Goal: Information Seeking & Learning: Learn about a topic

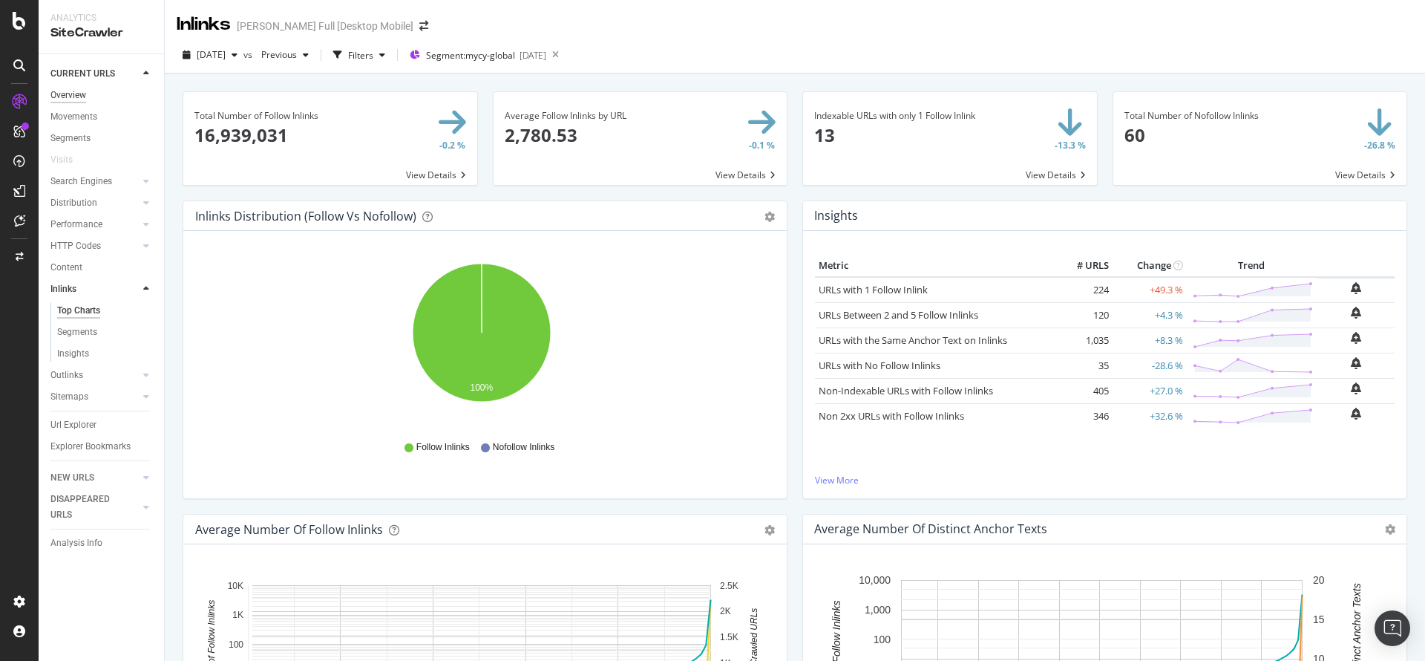
click at [83, 98] on div "Overview" at bounding box center [68, 96] width 36 height 16
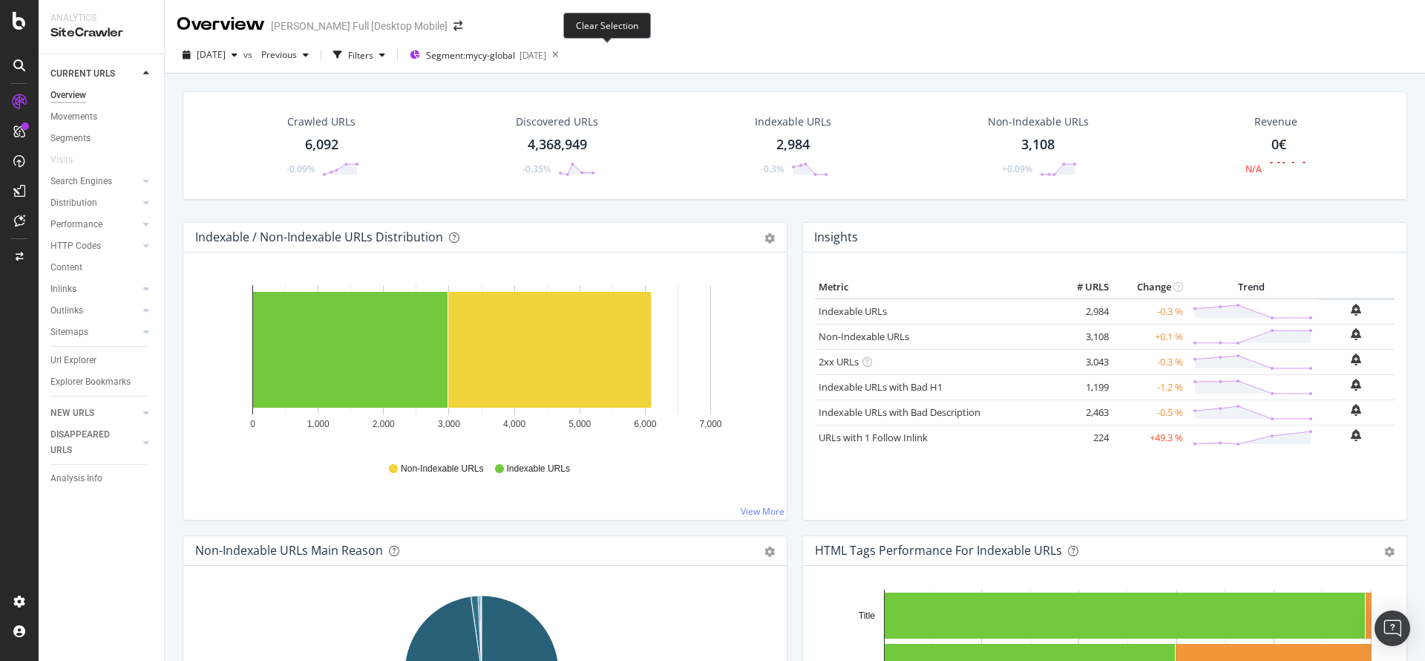
click at [565, 53] on icon at bounding box center [555, 55] width 19 height 21
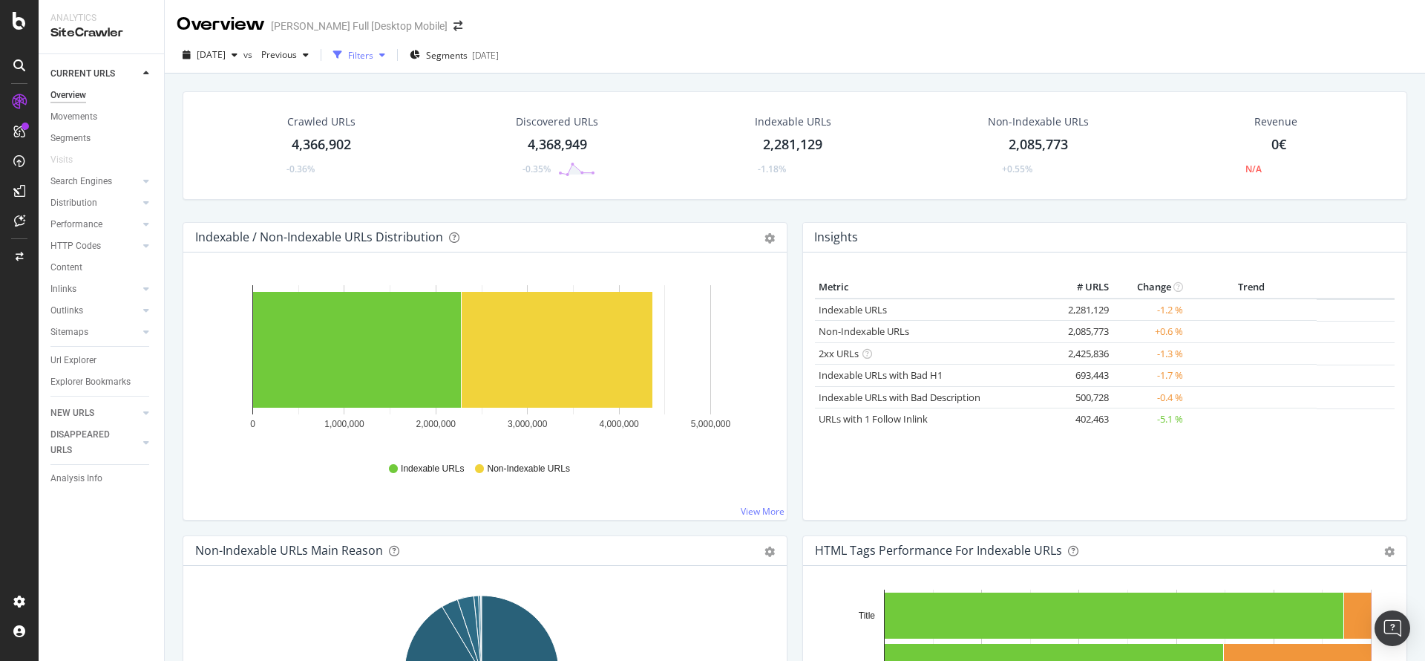
click at [373, 51] on div "Filters" at bounding box center [360, 55] width 25 height 13
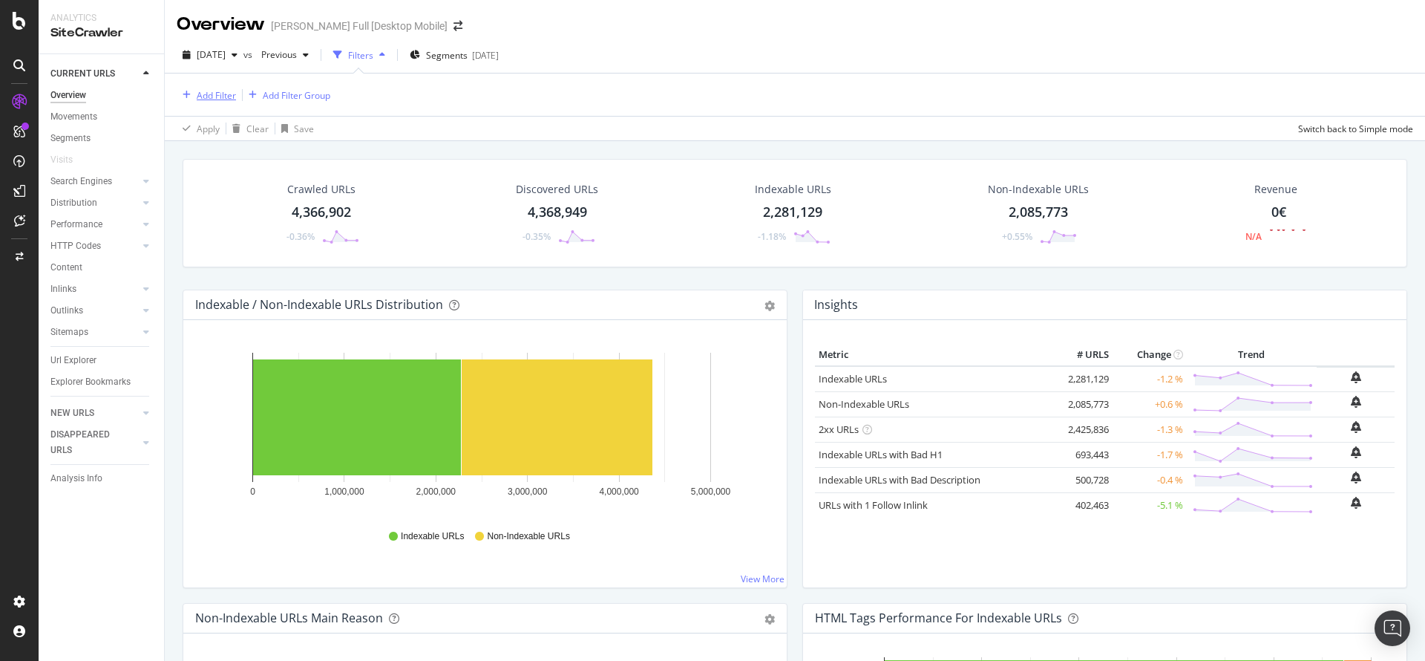
click at [232, 95] on div "Add Filter" at bounding box center [216, 95] width 39 height 13
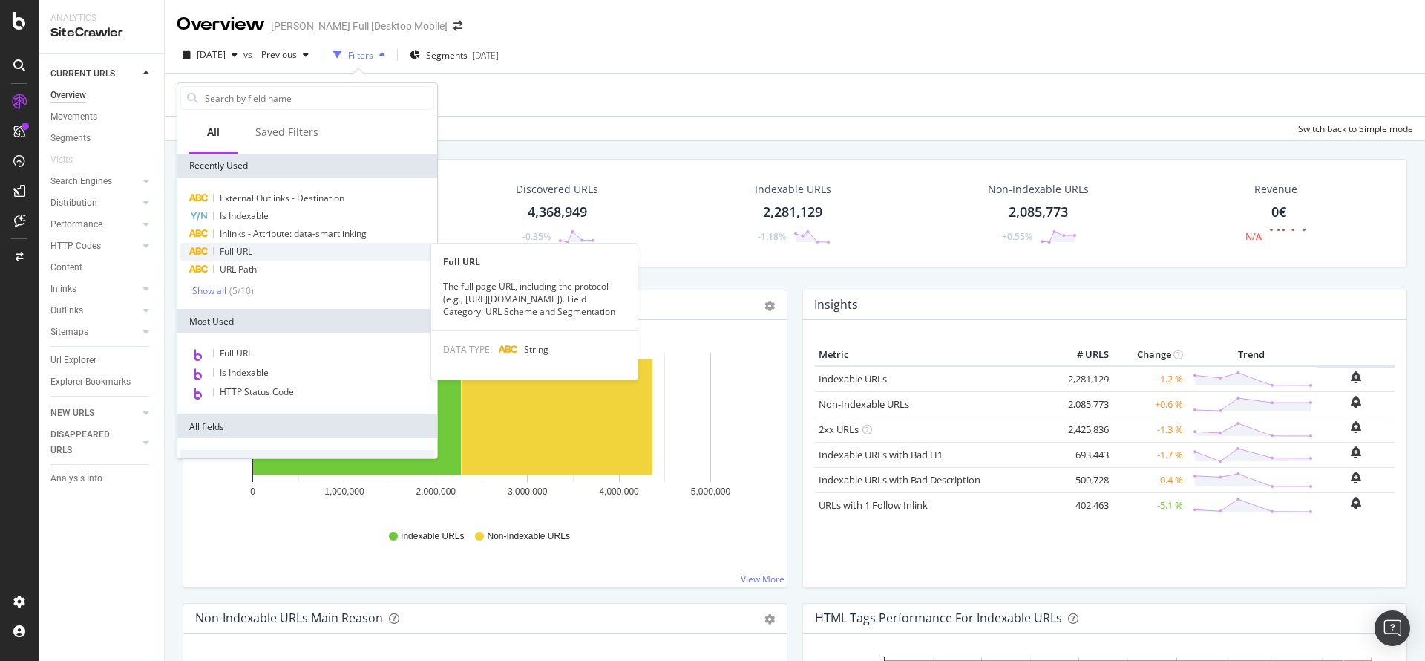
click at [252, 248] on span "Full URL" at bounding box center [236, 251] width 33 height 13
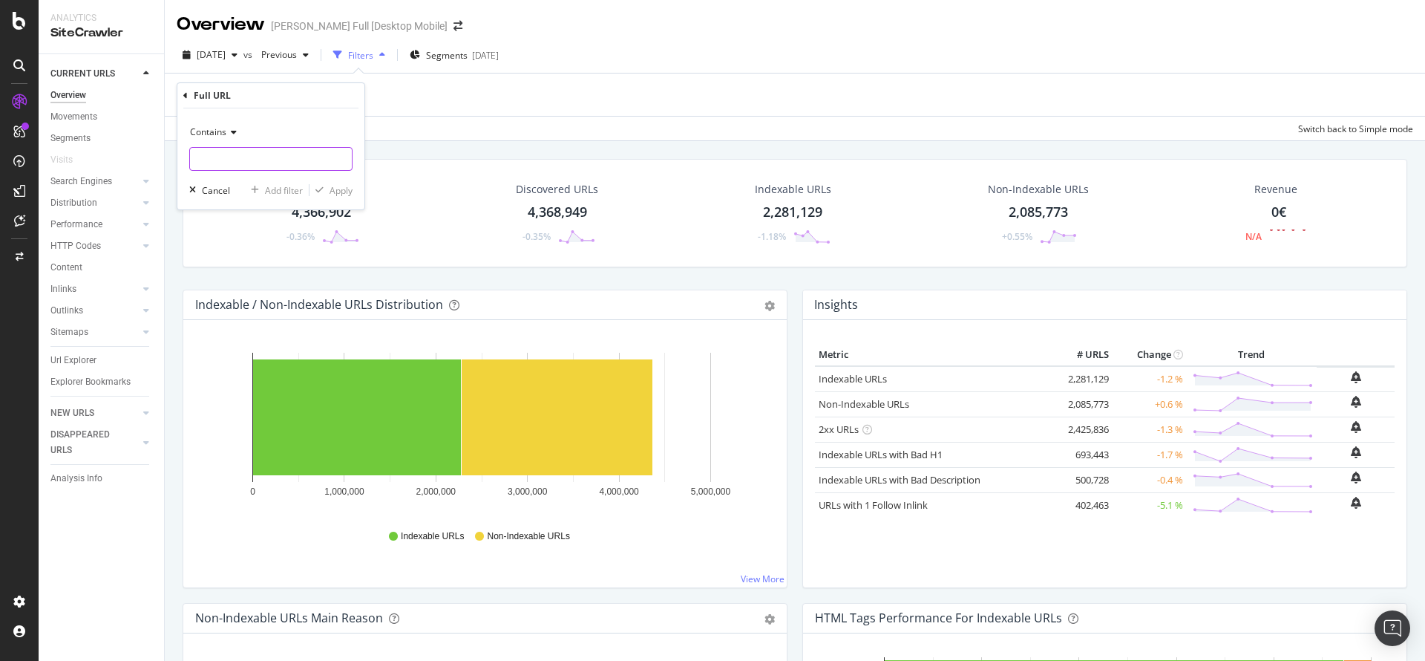
click at [243, 155] on input "text" at bounding box center [271, 159] width 162 height 24
paste input "https://www.darty.com/nav/achat/telephonie/telephone_mobile/mobile/filtre__xper…"
type input "https://www.darty.com/nav/achat/telephonie/telephone_mobile/mobile/filtre__xper…"
click at [338, 190] on div "Apply" at bounding box center [341, 190] width 23 height 13
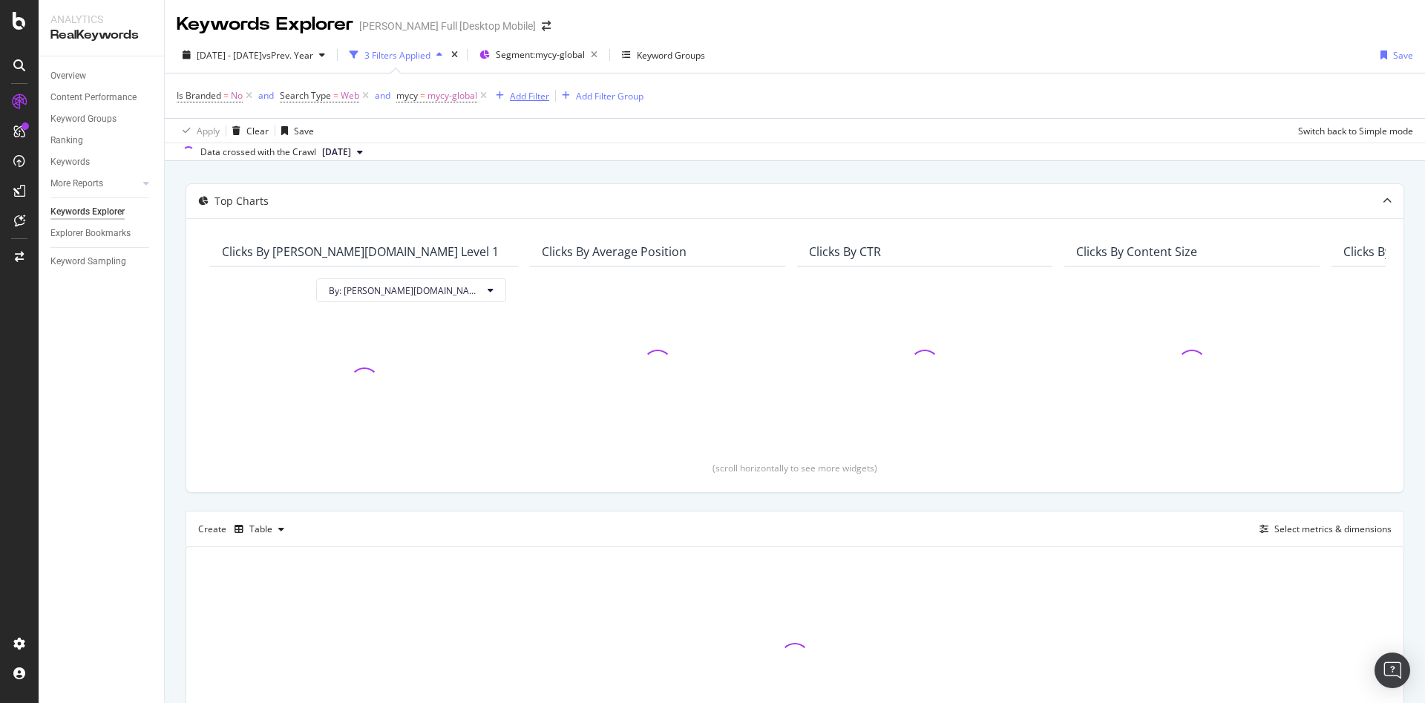
click at [514, 98] on div "Add Filter" at bounding box center [529, 96] width 39 height 13
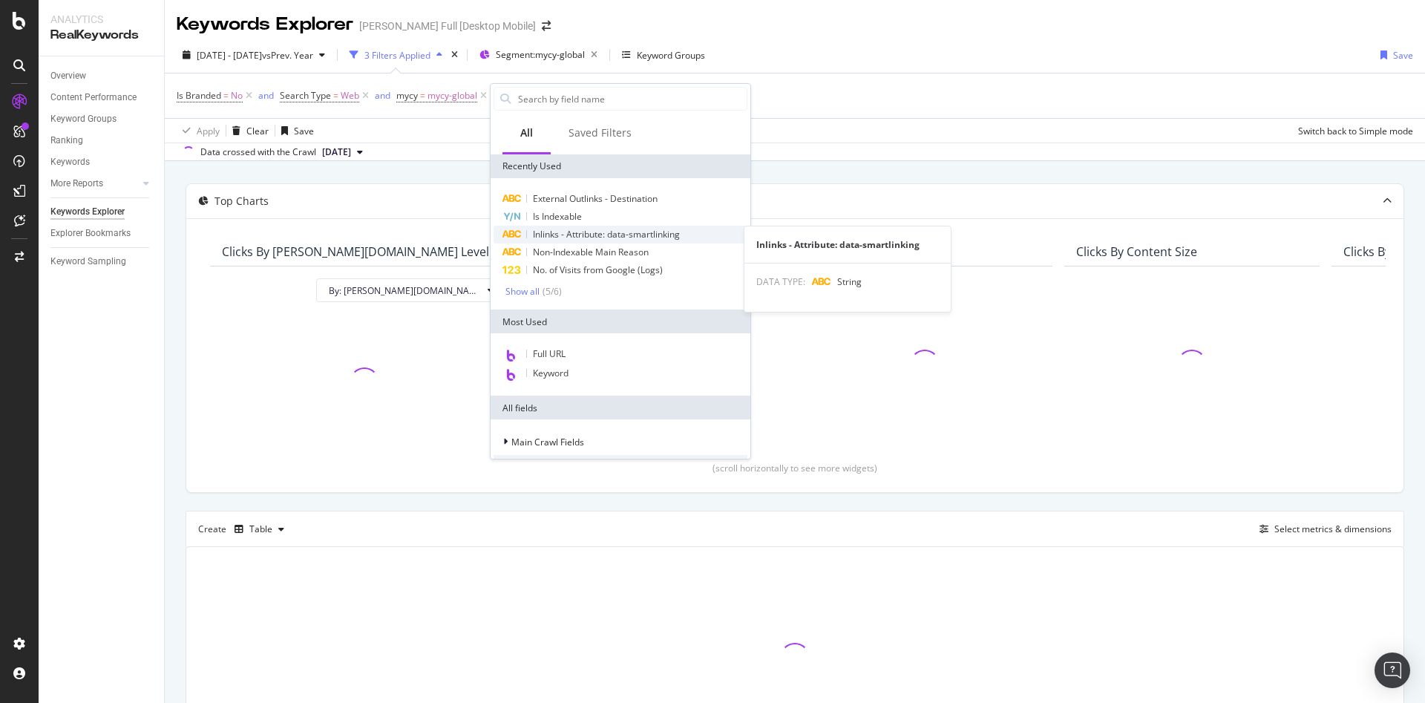
click at [694, 237] on div "Inlinks - Attribute: data-smartlinking" at bounding box center [621, 235] width 254 height 18
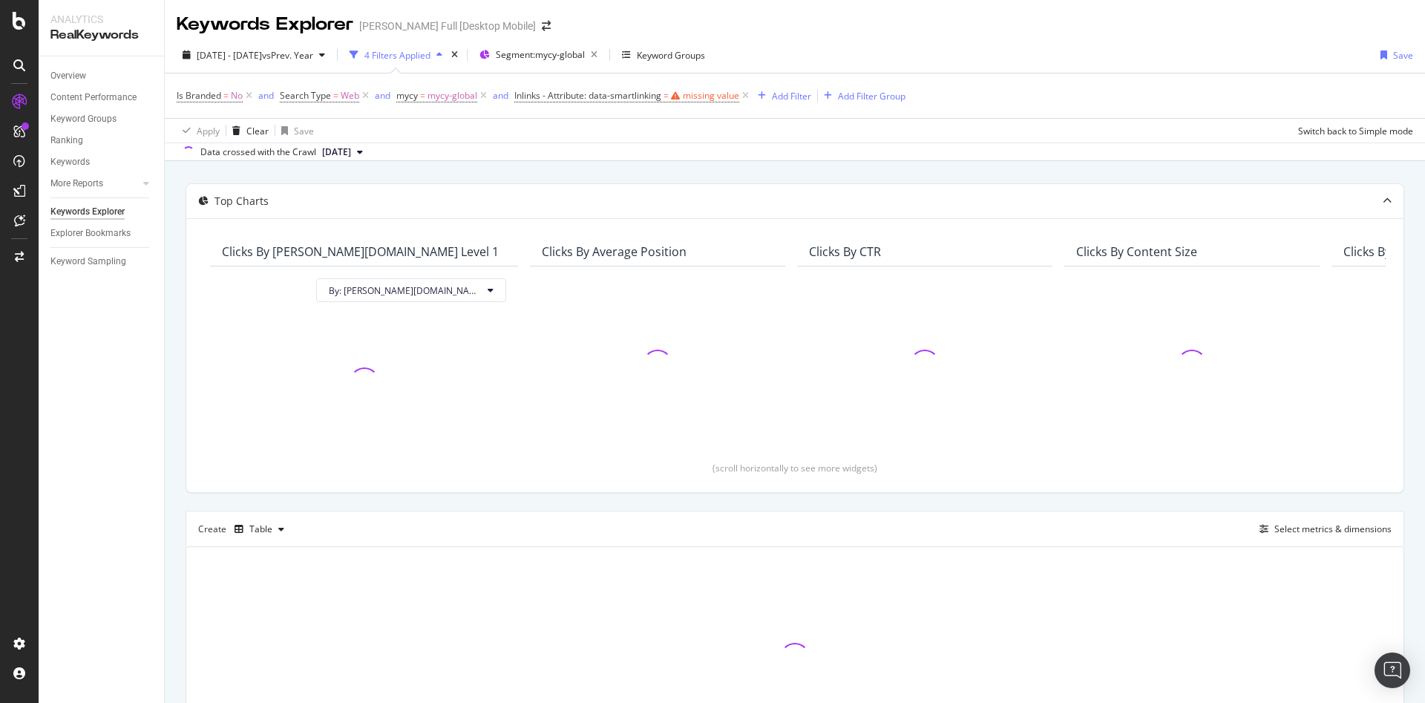
click at [743, 105] on div "Is Branded = No and Search Type = Web and mycy = mycy-global and Inlinks - Attr…" at bounding box center [795, 95] width 1237 height 45
click at [749, 95] on icon at bounding box center [745, 95] width 13 height 15
click at [589, 98] on div "Add Filter Group" at bounding box center [610, 96] width 68 height 13
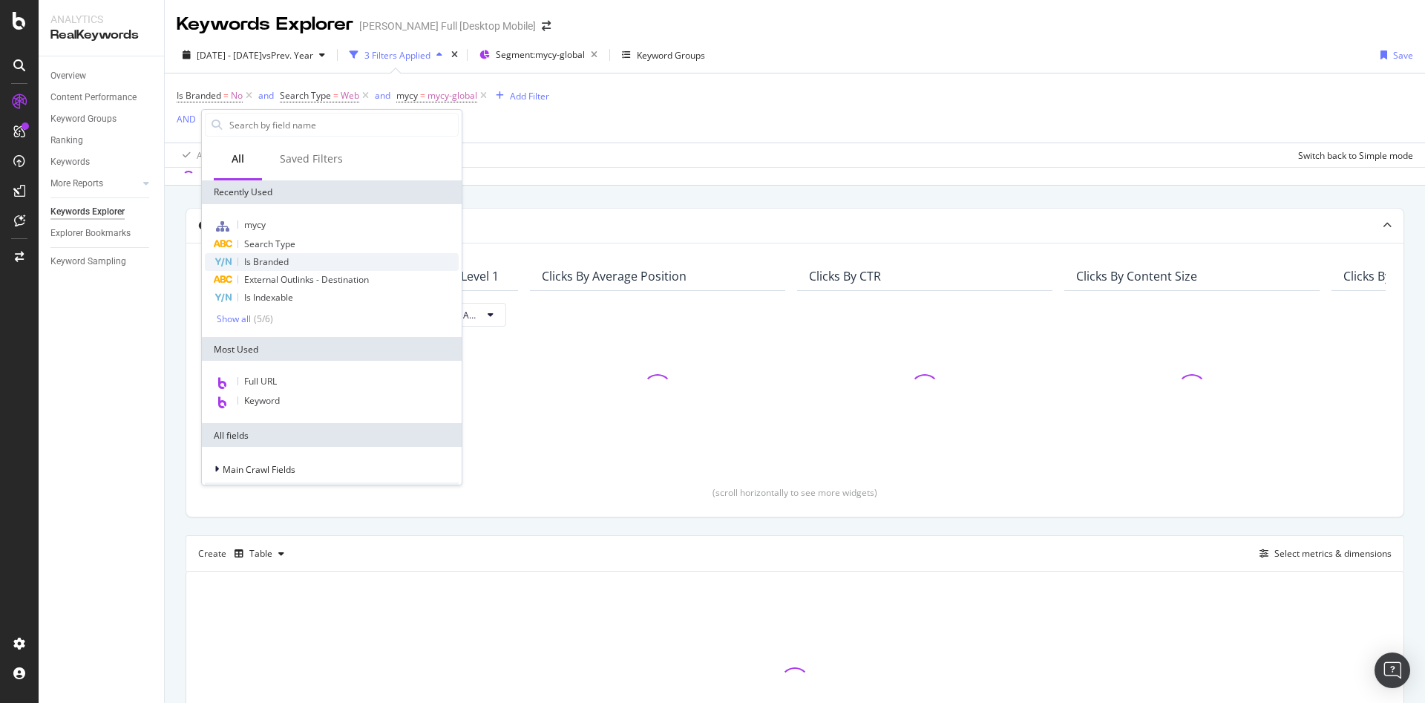
click at [309, 256] on div "Is Branded" at bounding box center [332, 262] width 254 height 18
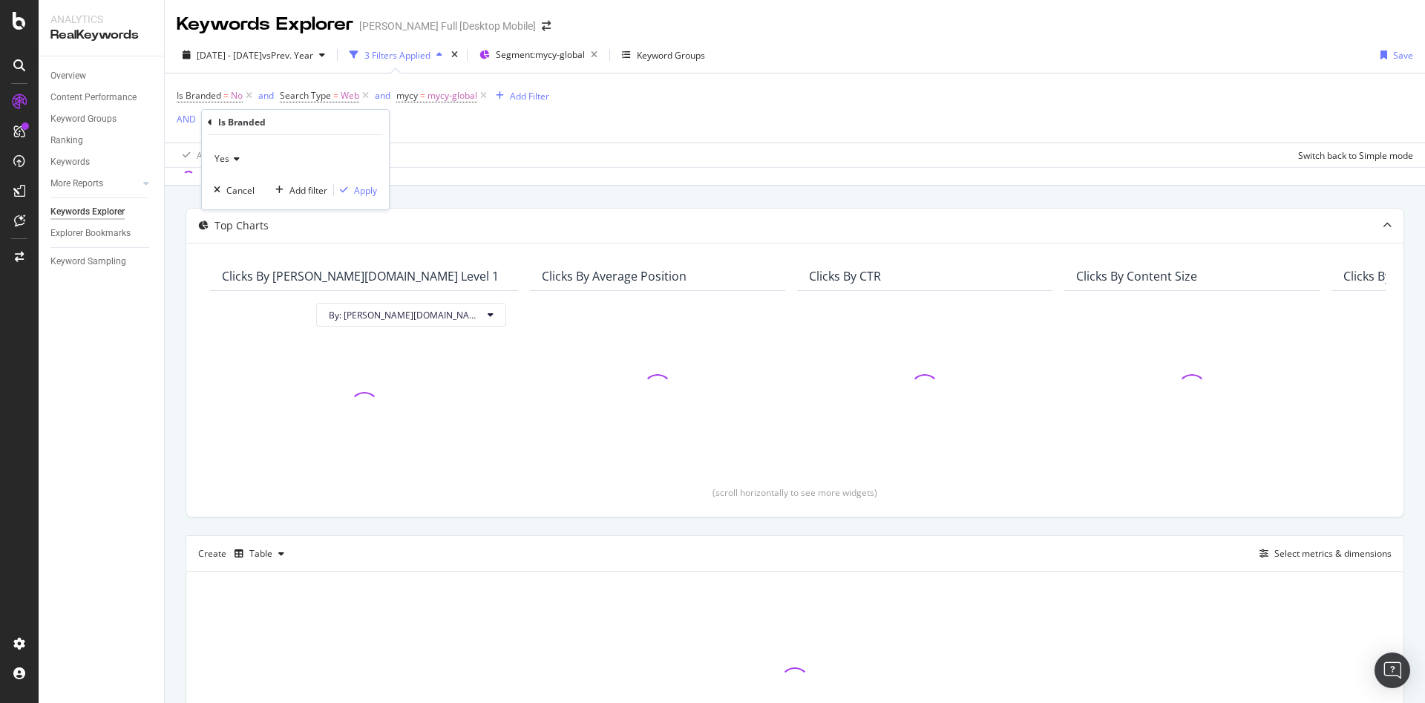
click at [243, 163] on div "Yes" at bounding box center [295, 159] width 163 height 24
click at [249, 208] on div "No" at bounding box center [296, 208] width 159 height 19
click at [313, 189] on div "Add filter" at bounding box center [308, 190] width 38 height 13
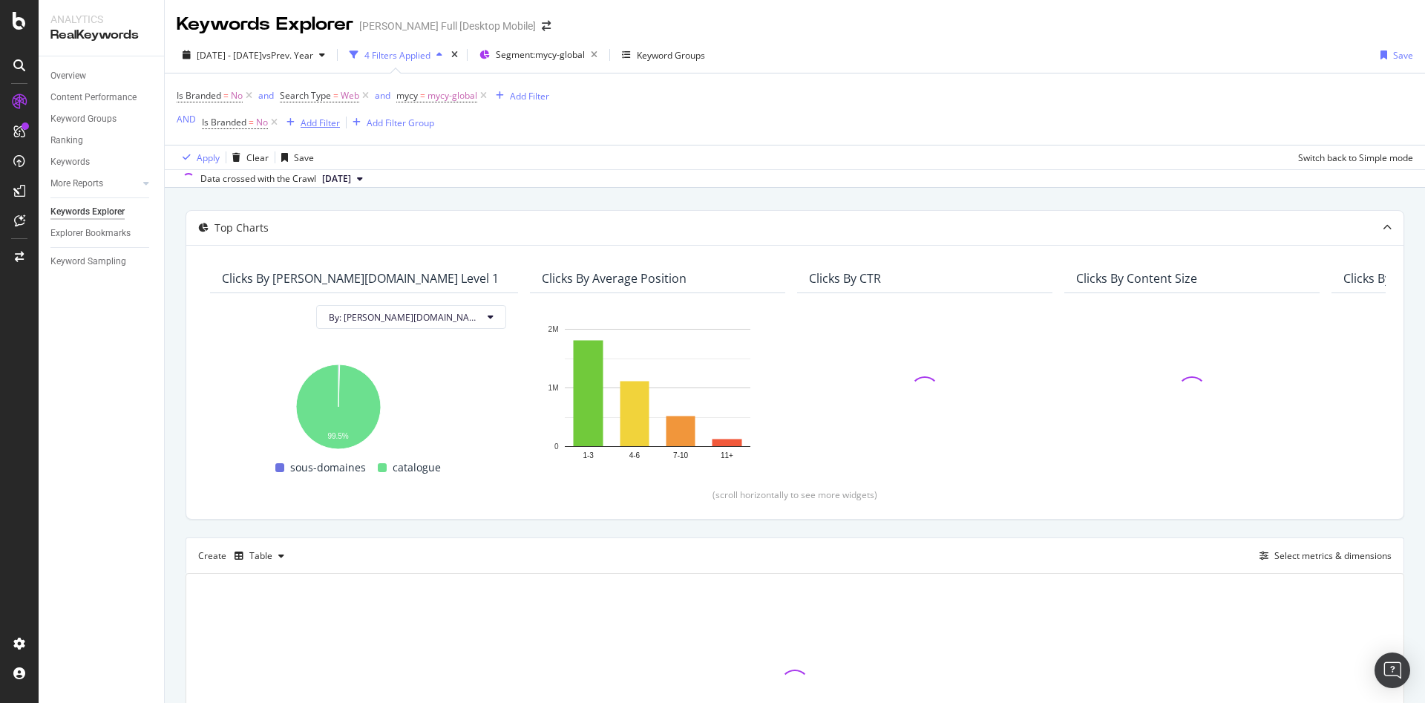
click at [309, 125] on div "Add Filter" at bounding box center [320, 123] width 39 height 13
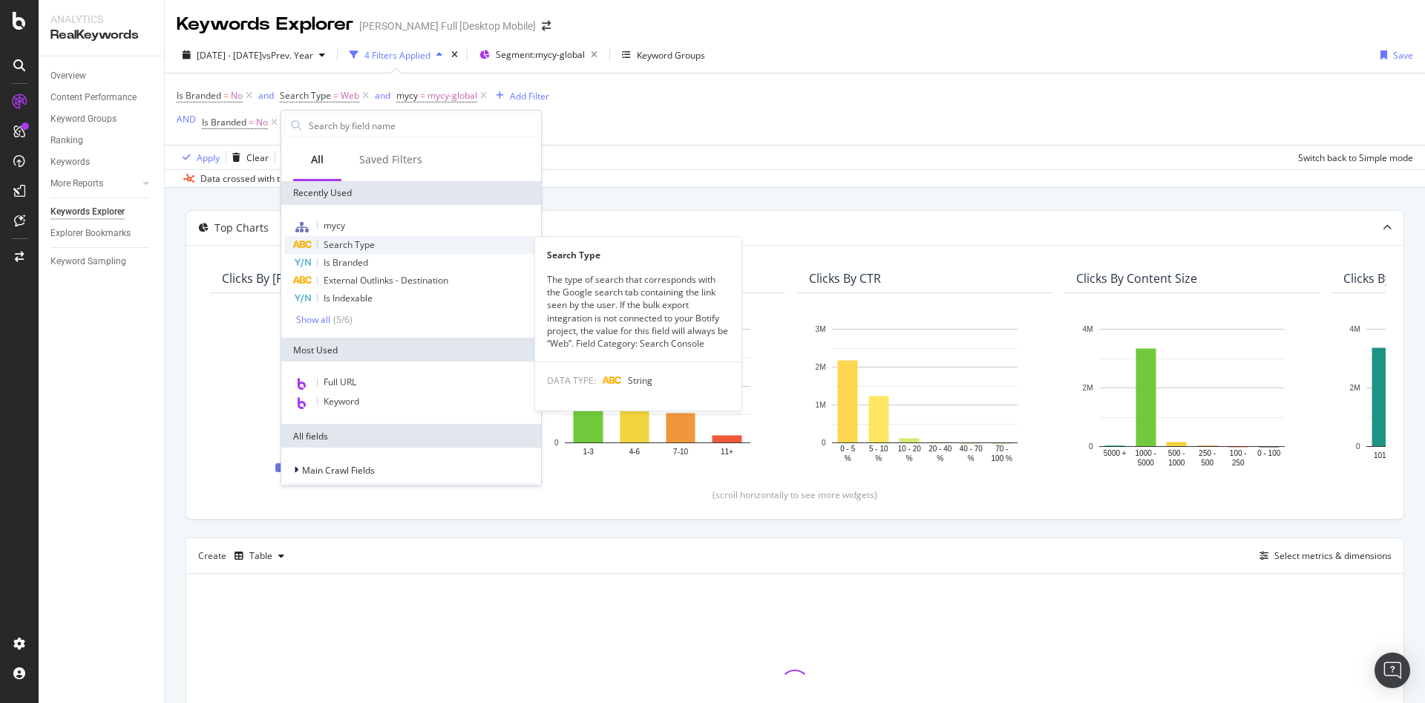
click at [375, 245] on div "Search Type" at bounding box center [411, 245] width 254 height 18
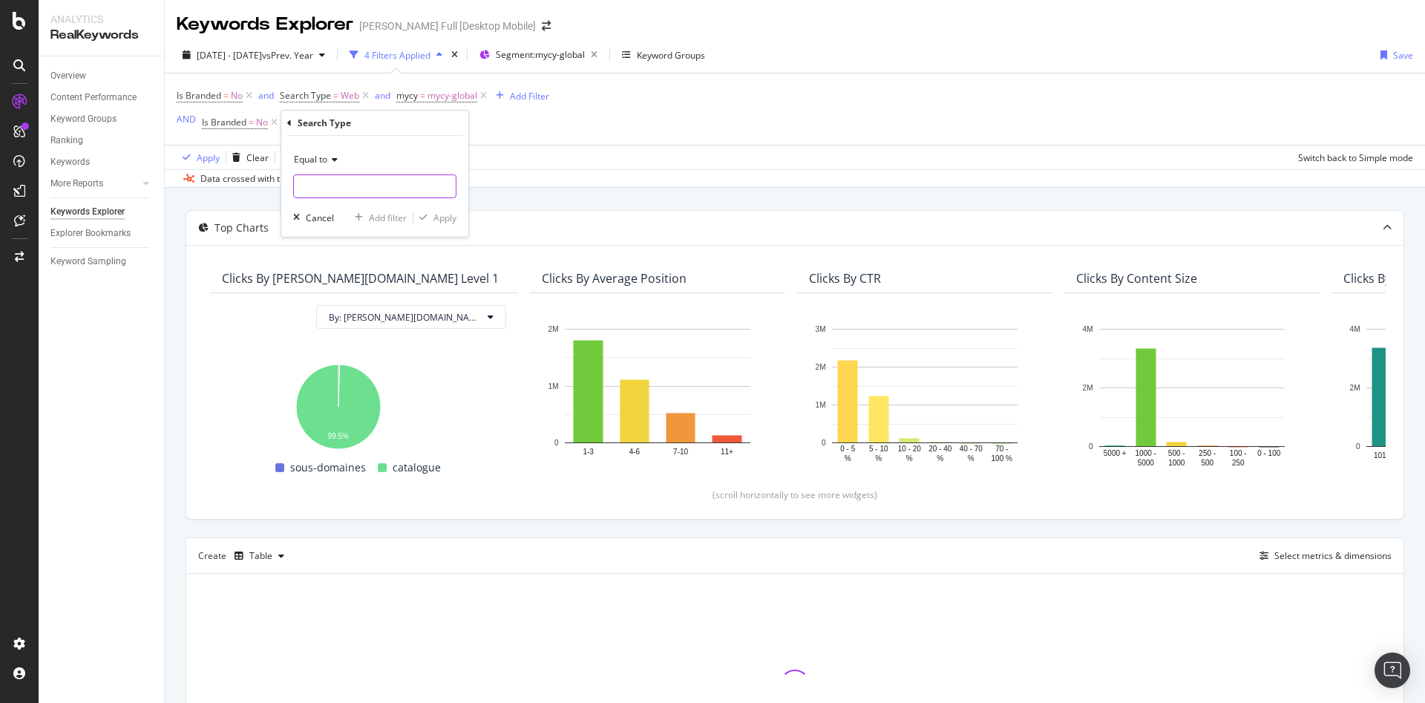
click at [333, 185] on input "text" at bounding box center [375, 186] width 162 height 24
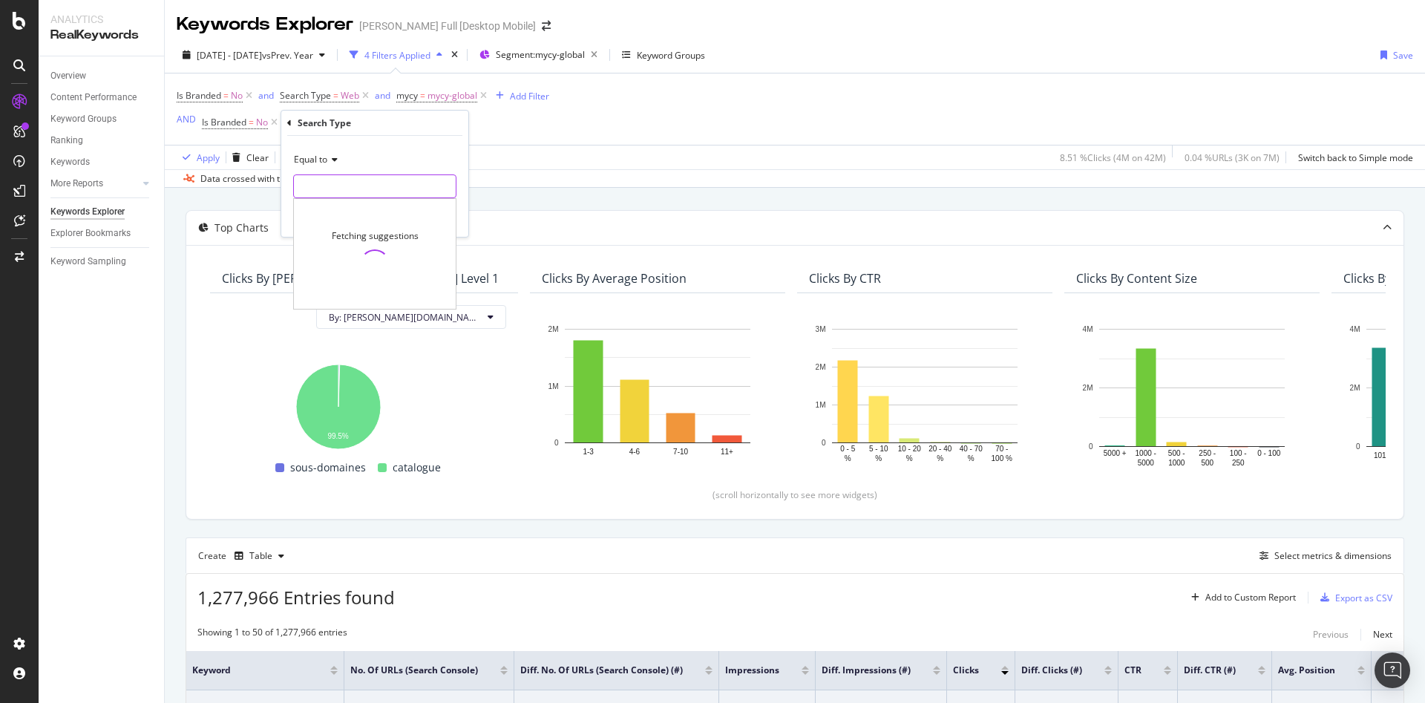
click at [356, 194] on input "text" at bounding box center [375, 186] width 162 height 24
click at [390, 206] on div "Web 7,013,734 URLS" at bounding box center [376, 206] width 165 height 16
type input "Web"
click at [376, 218] on div "Add filter" at bounding box center [388, 218] width 38 height 13
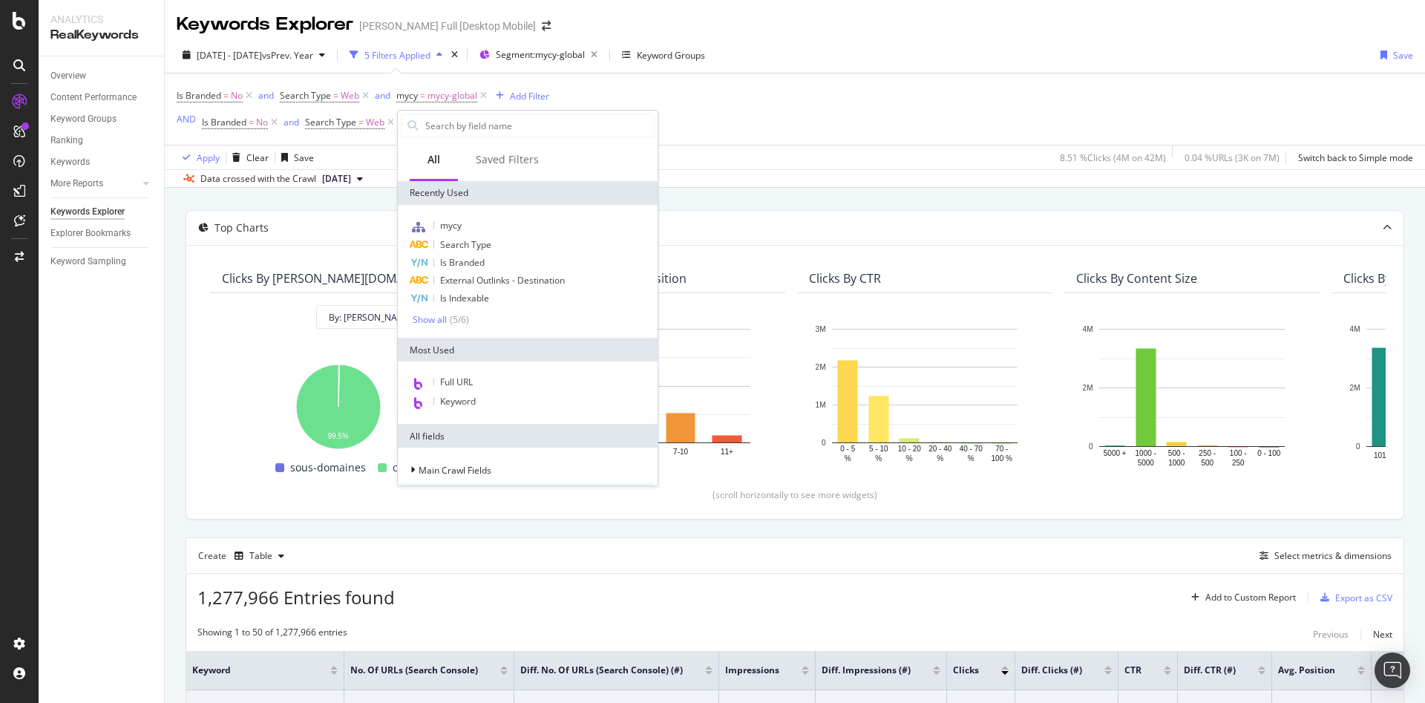
click at [695, 135] on div "Is Branded = No and Search Type = Web and mycy = mycy-global Add Filter AND Is …" at bounding box center [795, 108] width 1237 height 71
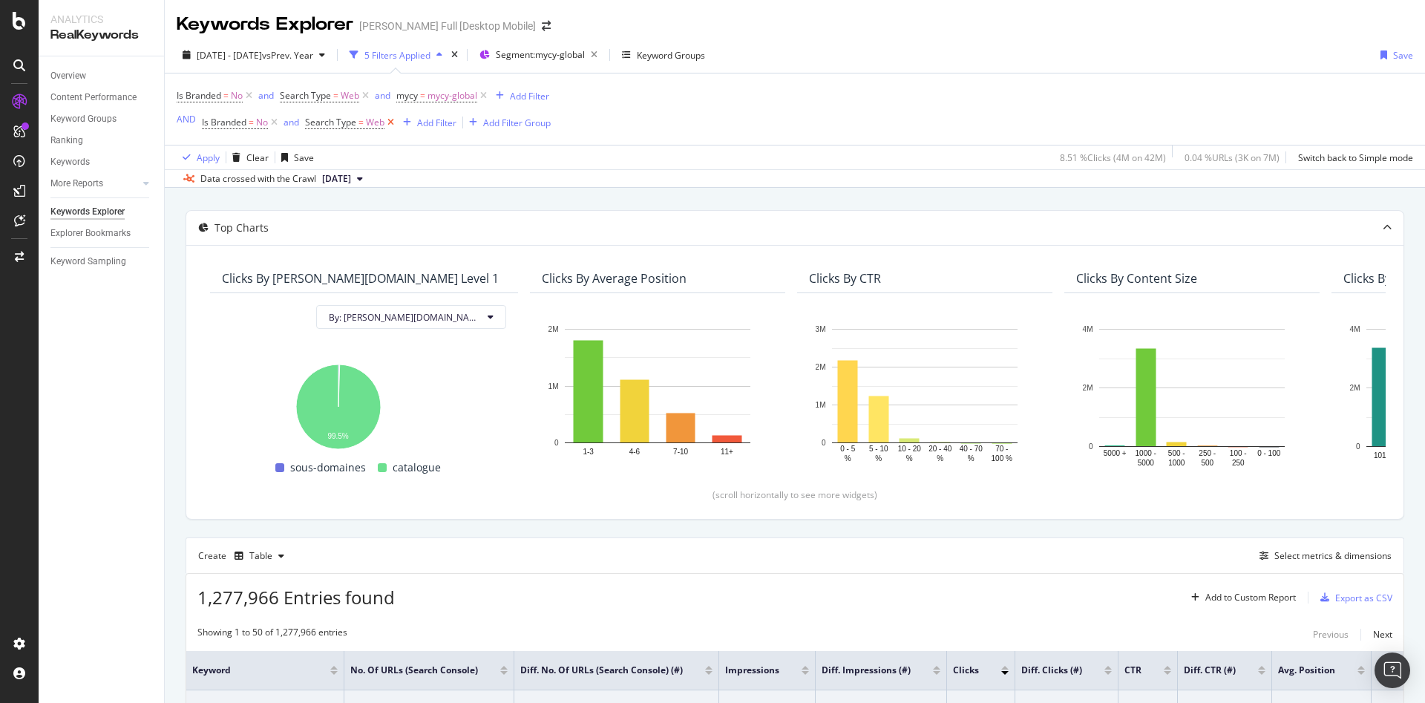
click at [392, 122] on icon at bounding box center [390, 122] width 13 height 15
click at [272, 123] on icon at bounding box center [274, 122] width 13 height 15
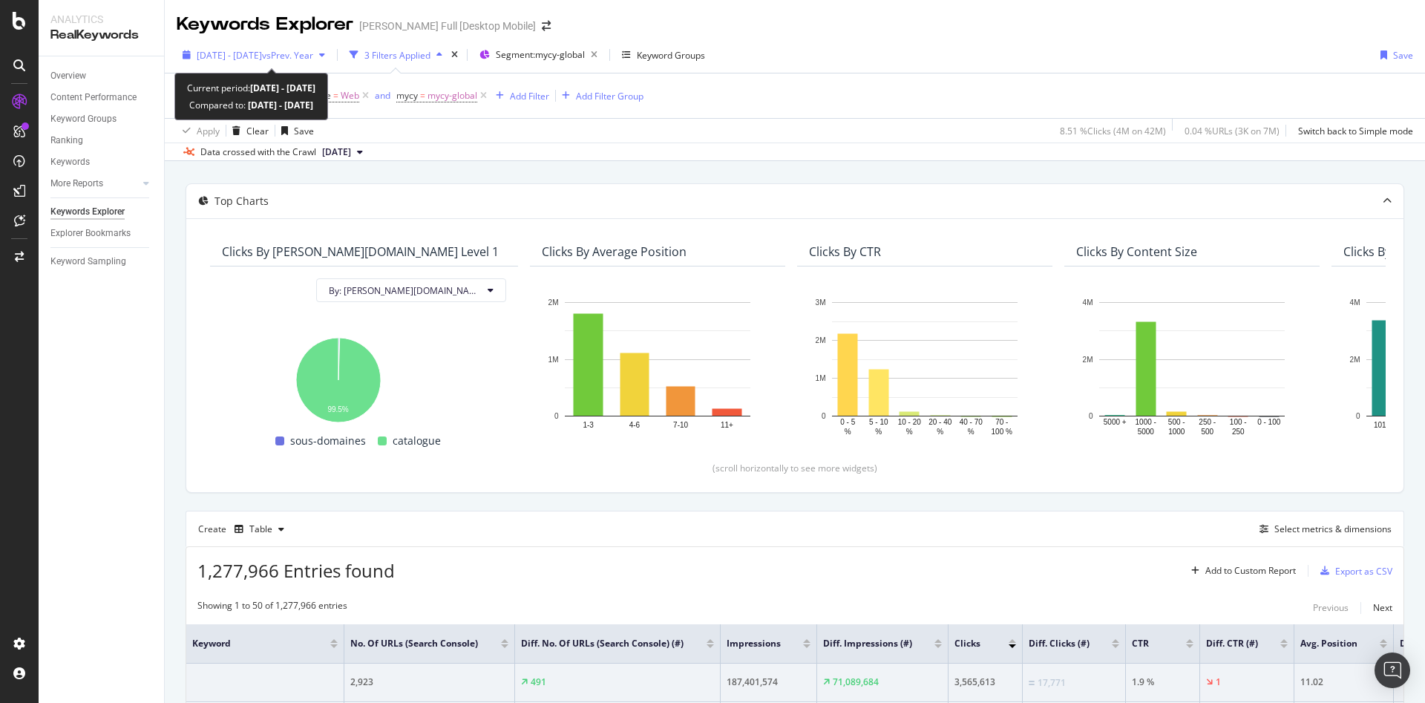
click at [325, 57] on icon "button" at bounding box center [322, 54] width 6 height 9
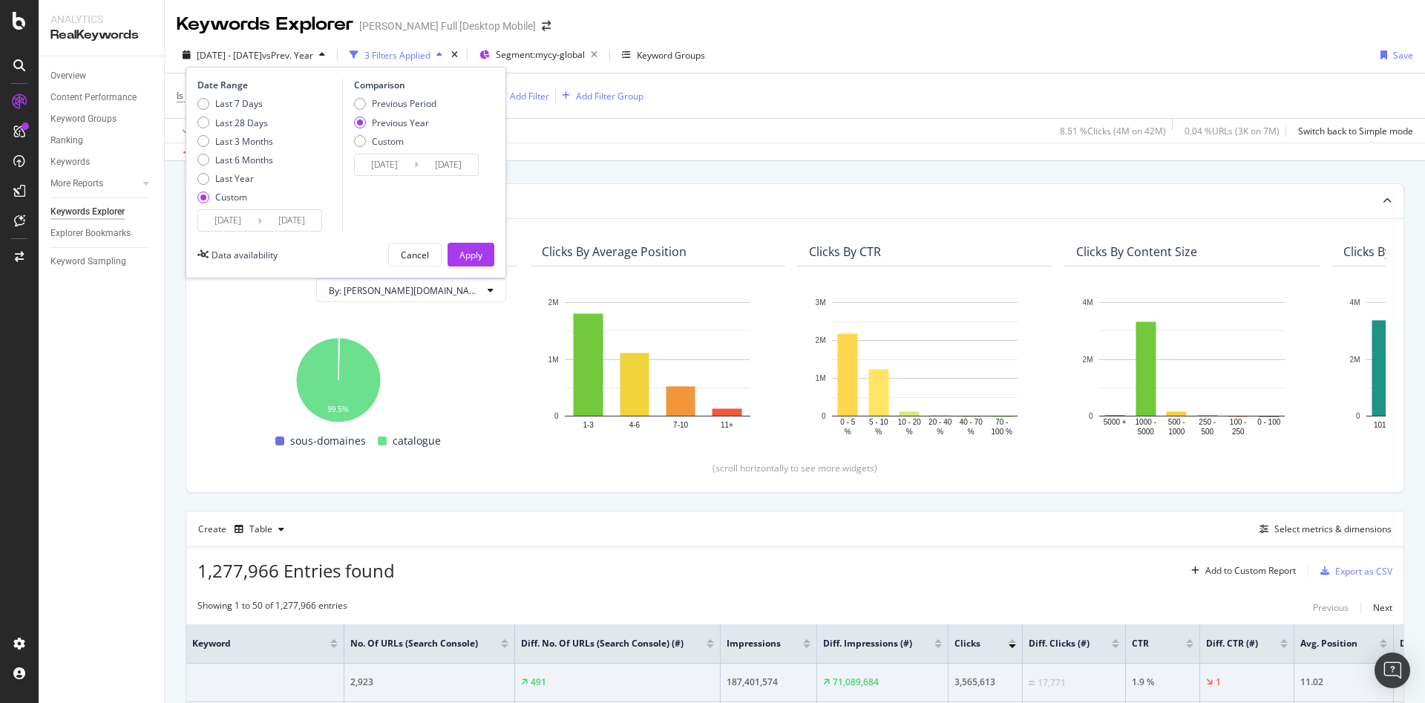
click at [240, 223] on input "[DATE]" at bounding box center [227, 220] width 59 height 21
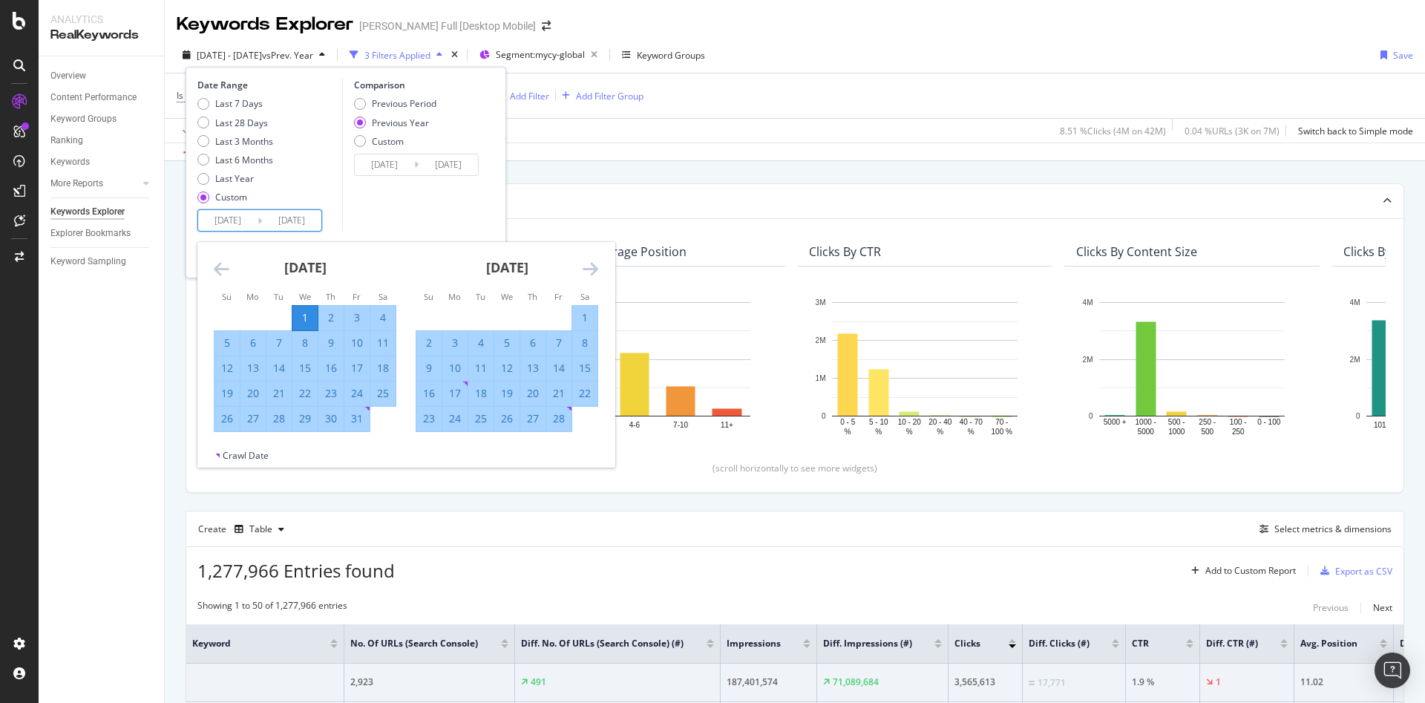
click at [586, 269] on icon "Move forward to switch to the next month." at bounding box center [591, 269] width 16 height 18
click at [474, 315] on div "1" at bounding box center [480, 317] width 25 height 15
type input "[DATE]"
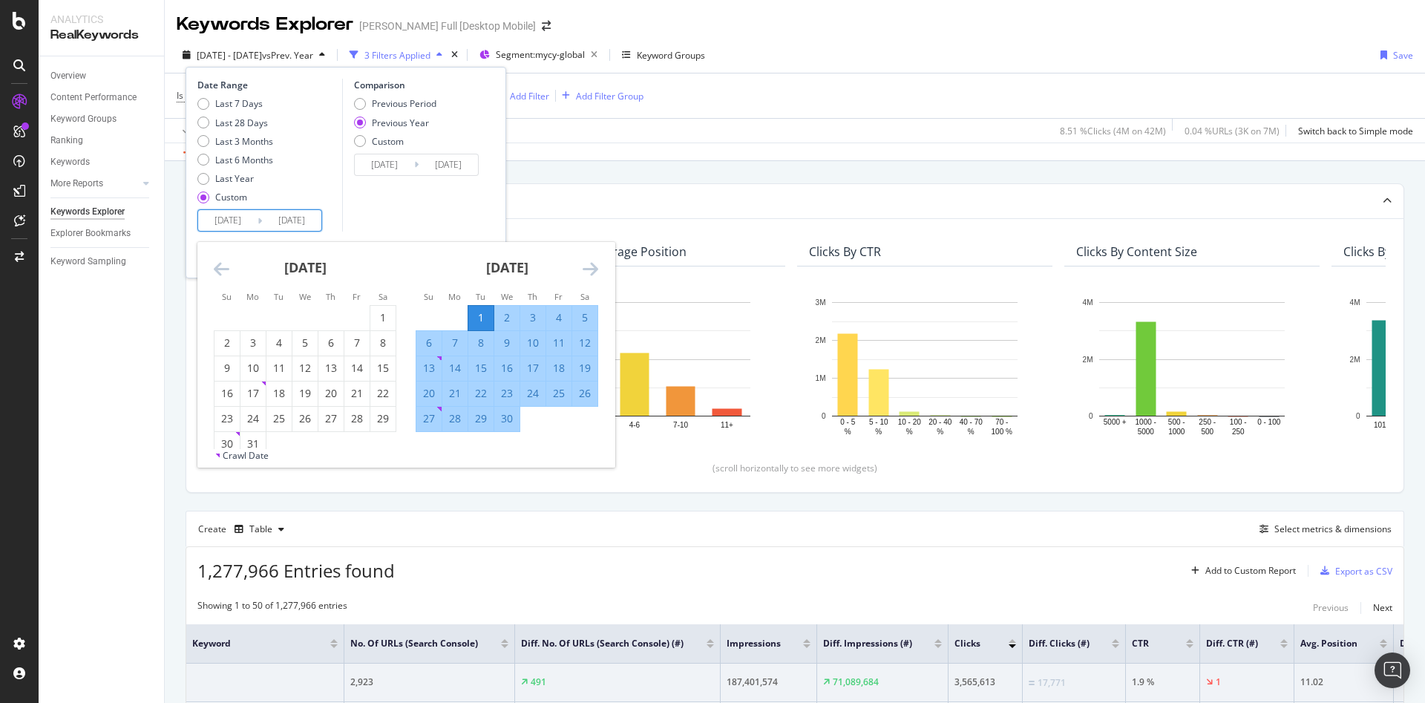
click at [586, 270] on icon "Move forward to switch to the next month." at bounding box center [591, 269] width 16 height 18
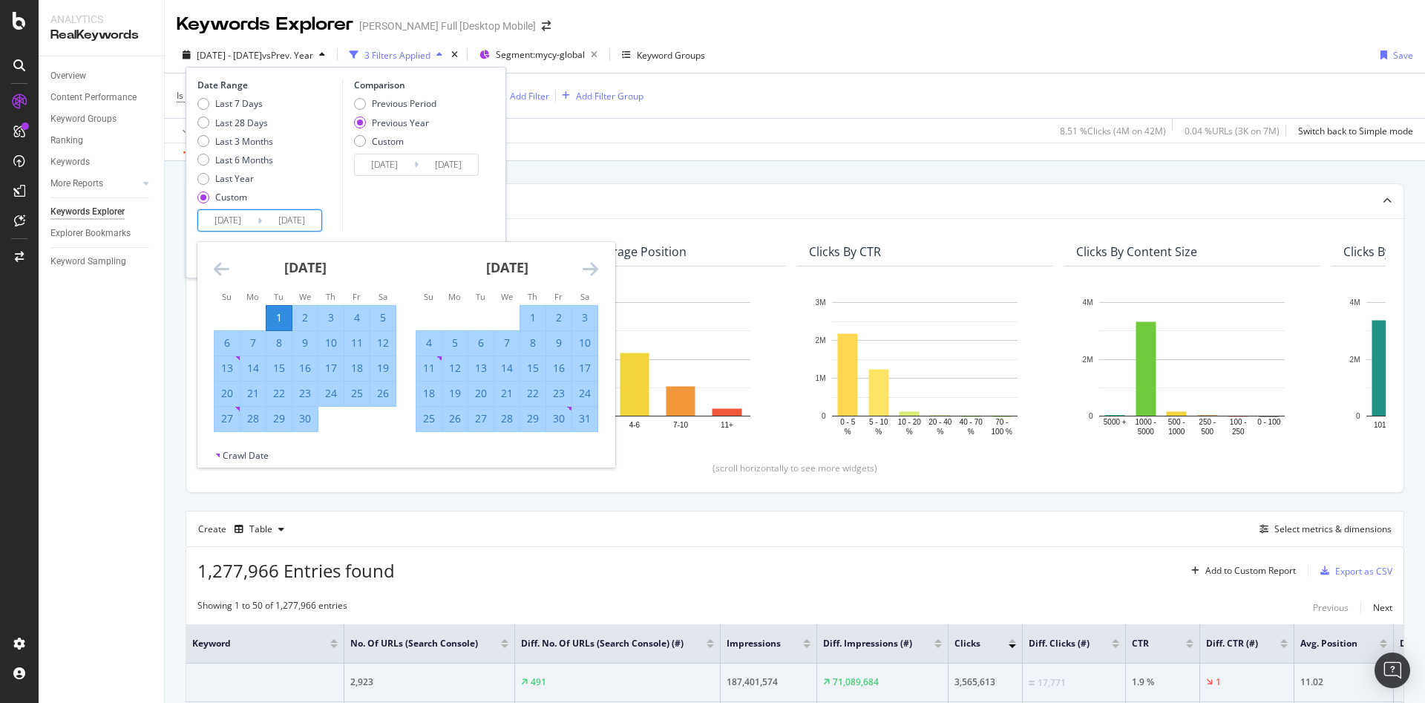
click at [590, 270] on icon "Move forward to switch to the next month." at bounding box center [591, 269] width 16 height 18
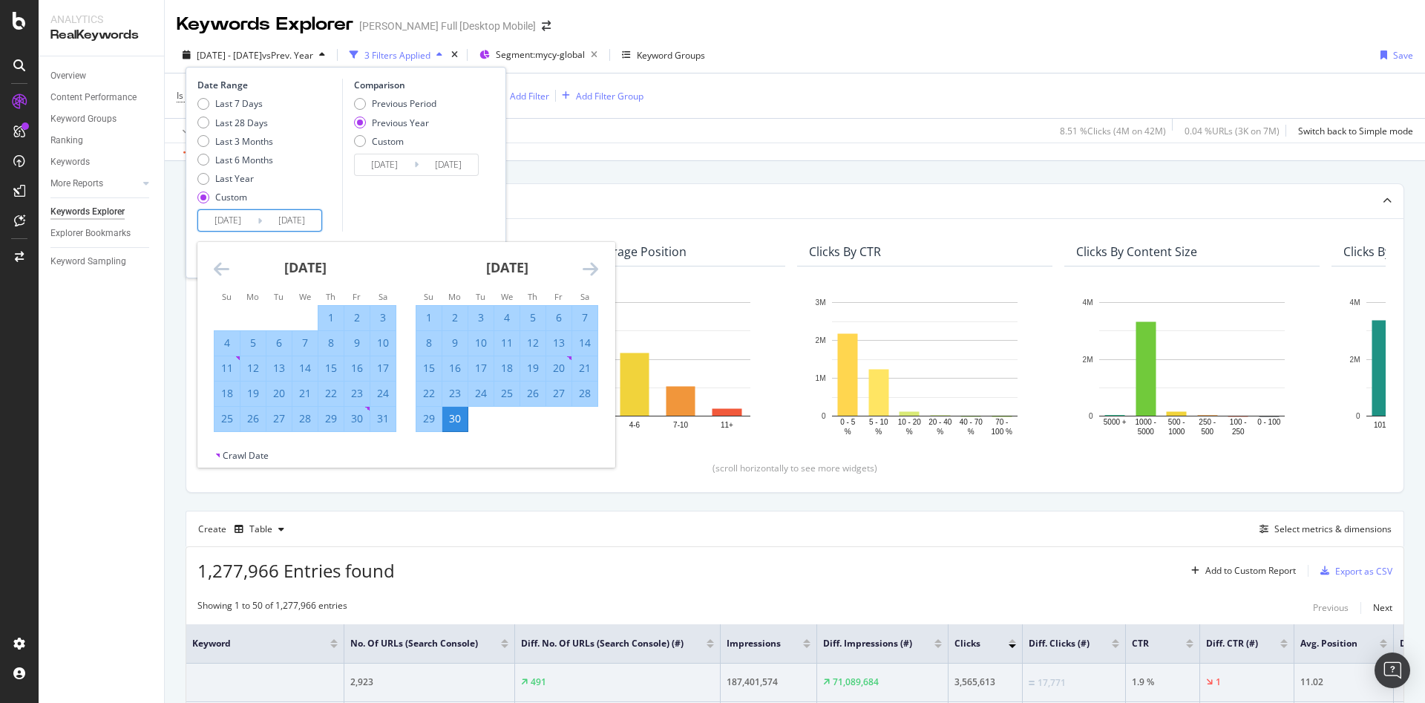
click at [590, 270] on icon "Move forward to switch to the next month." at bounding box center [591, 269] width 16 height 18
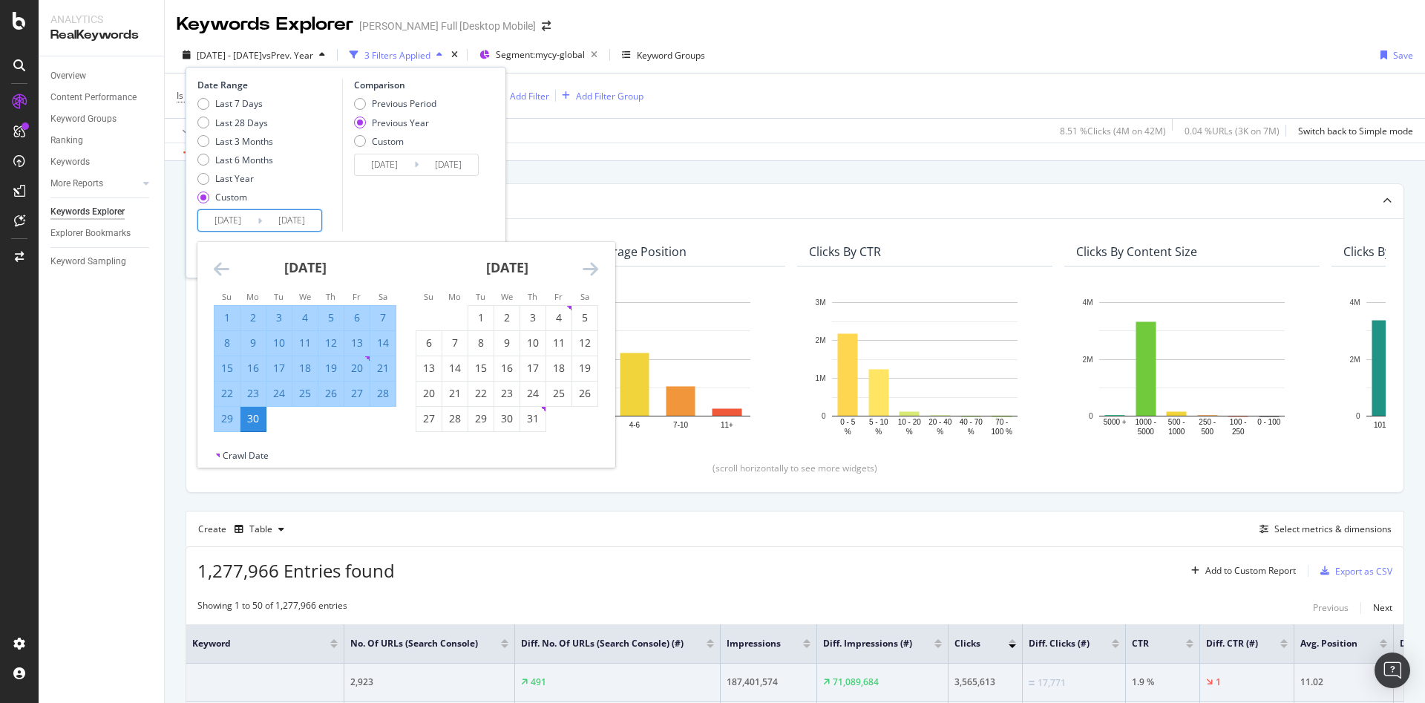
click at [590, 270] on icon "Move forward to switch to the next month." at bounding box center [591, 269] width 16 height 18
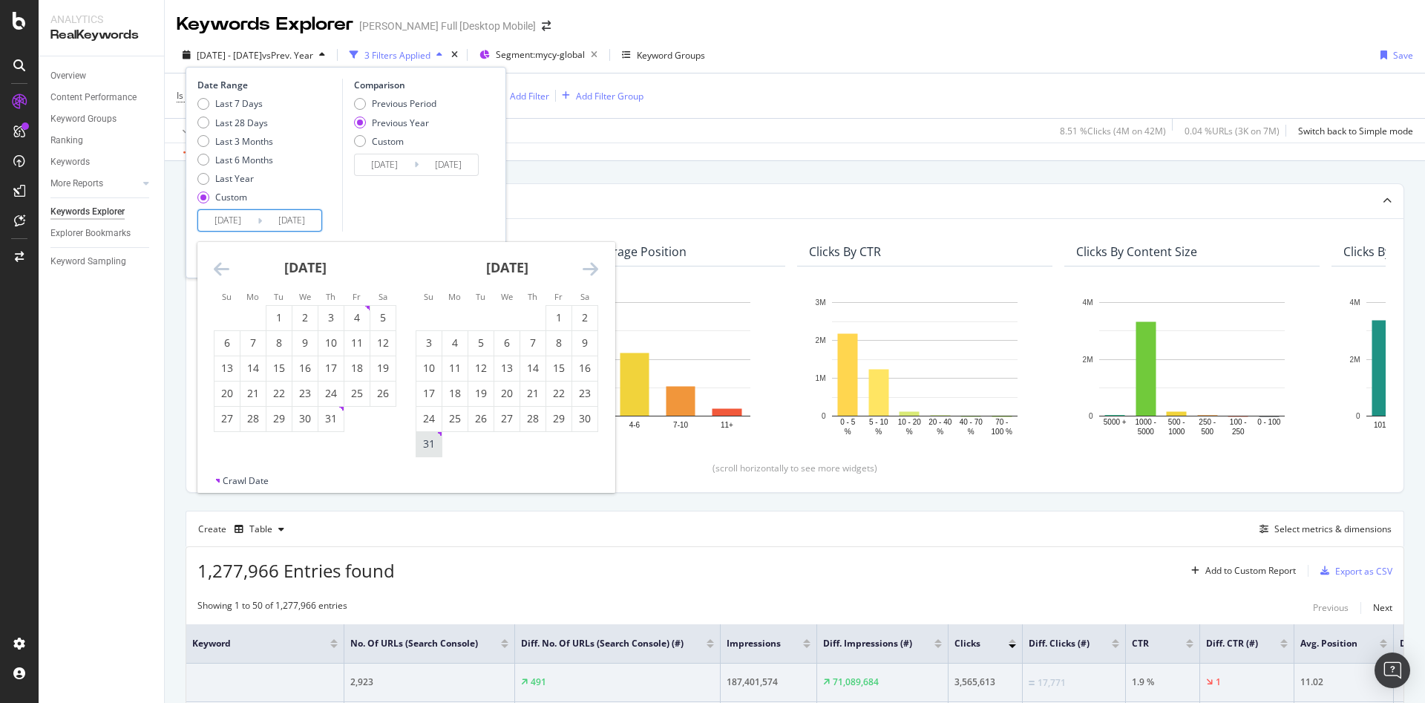
click at [434, 441] on div "31" at bounding box center [428, 443] width 25 height 15
type input "[DATE]"
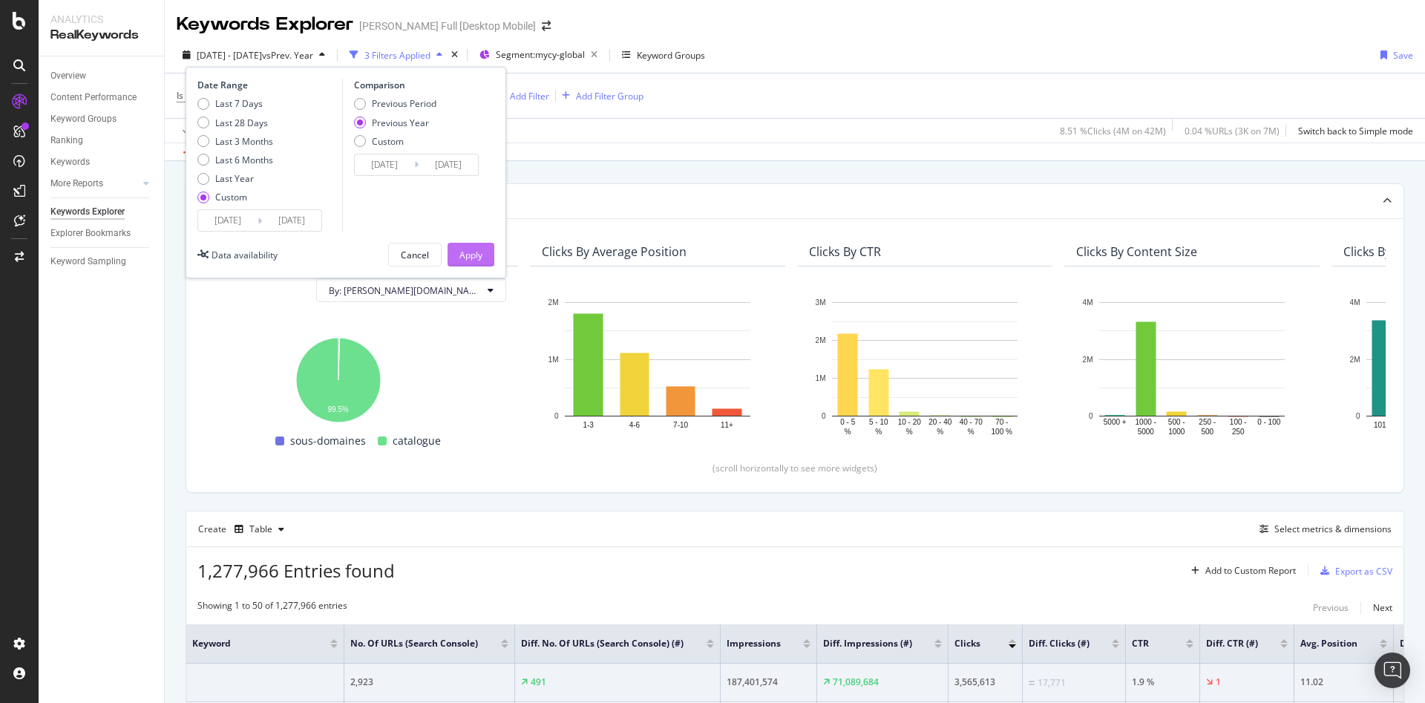
click at [462, 261] on div "Apply" at bounding box center [470, 254] width 23 height 22
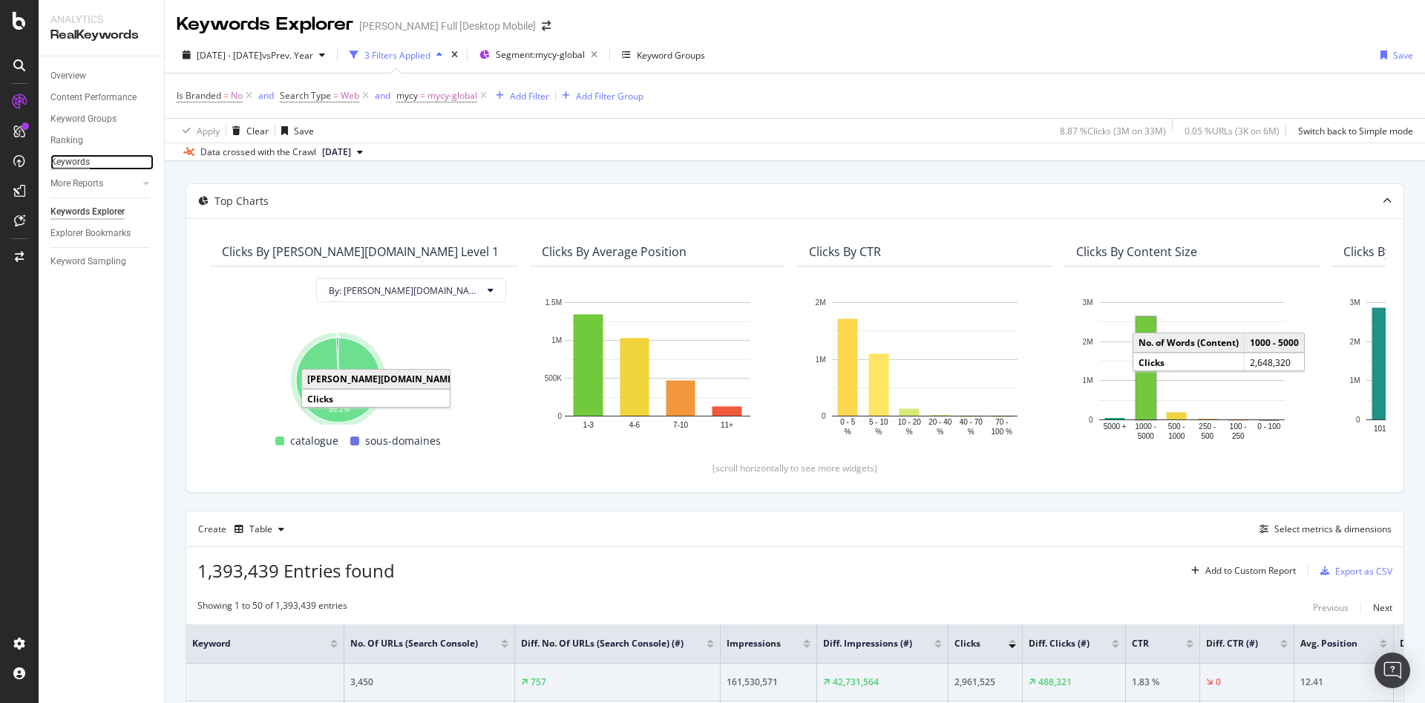
click at [81, 168] on div "Keywords" at bounding box center [69, 162] width 39 height 16
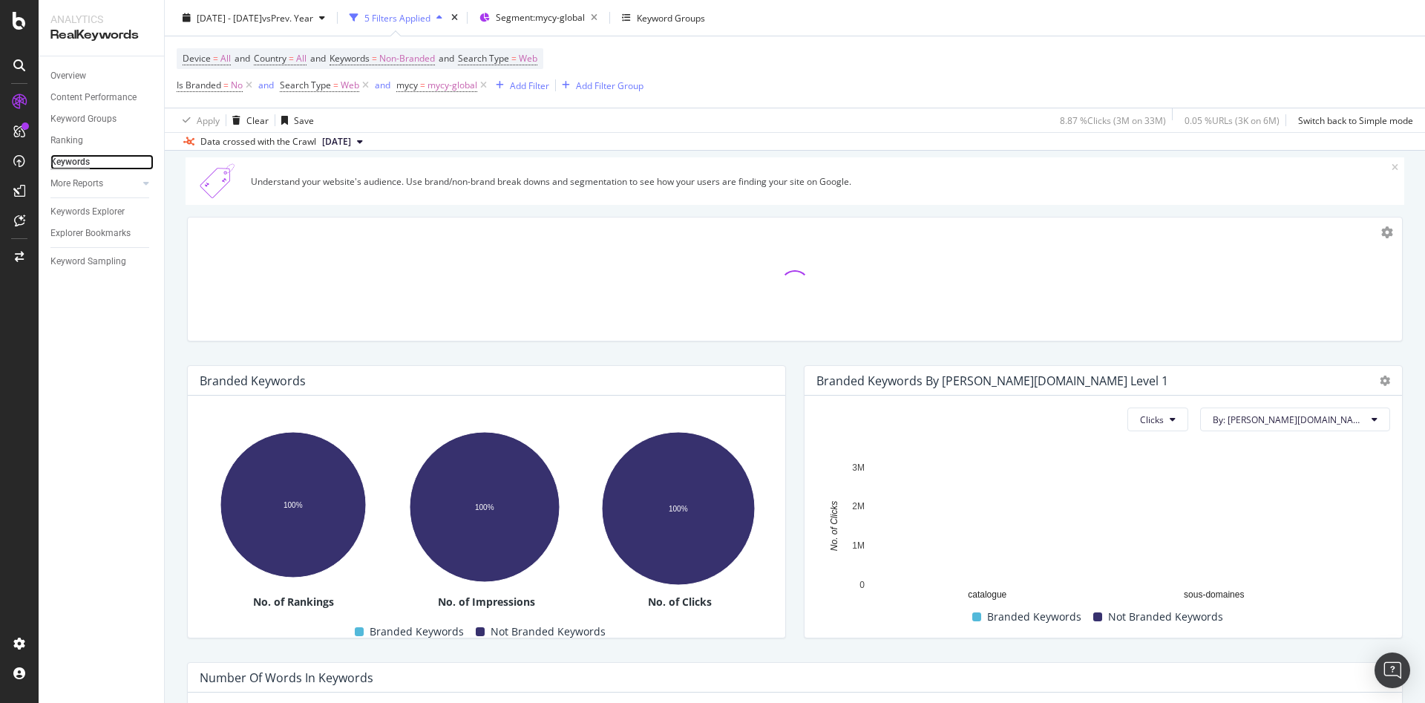
scroll to position [40, 0]
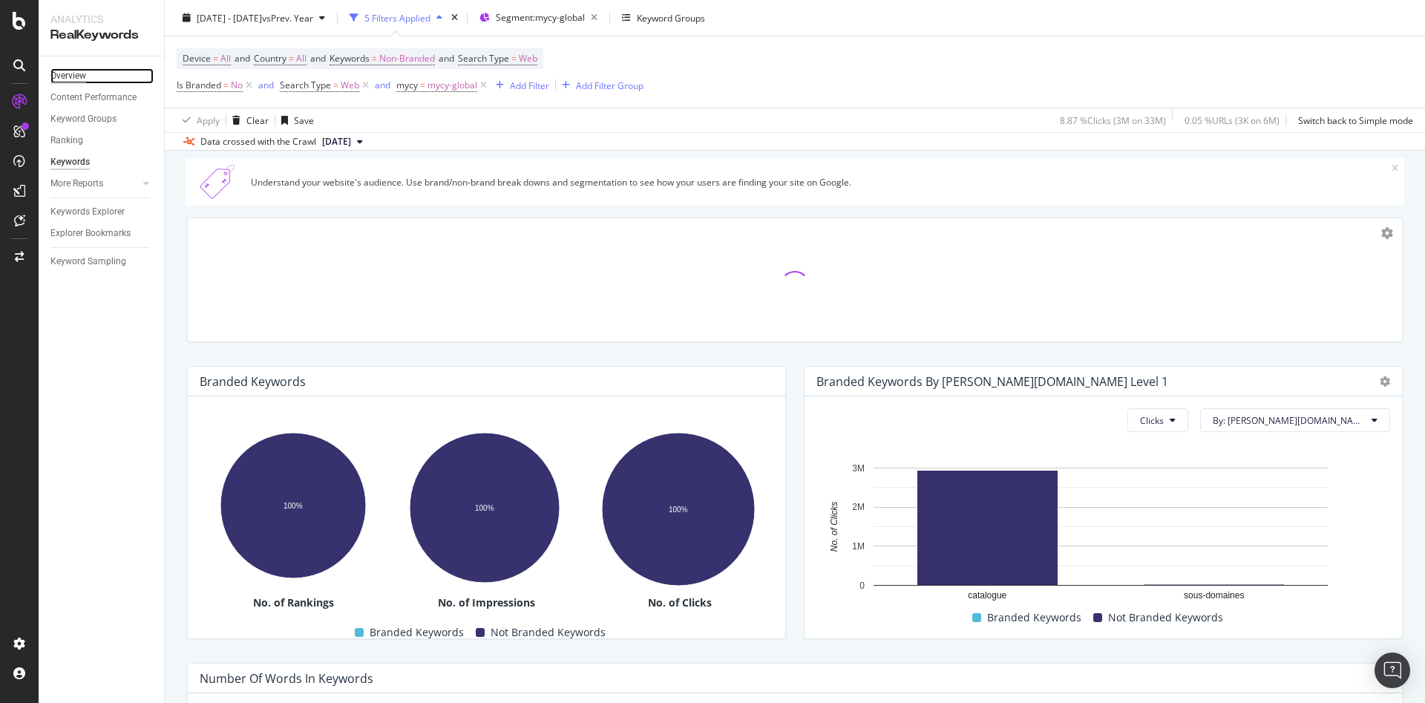
click at [74, 72] on div "Overview" at bounding box center [68, 76] width 36 height 16
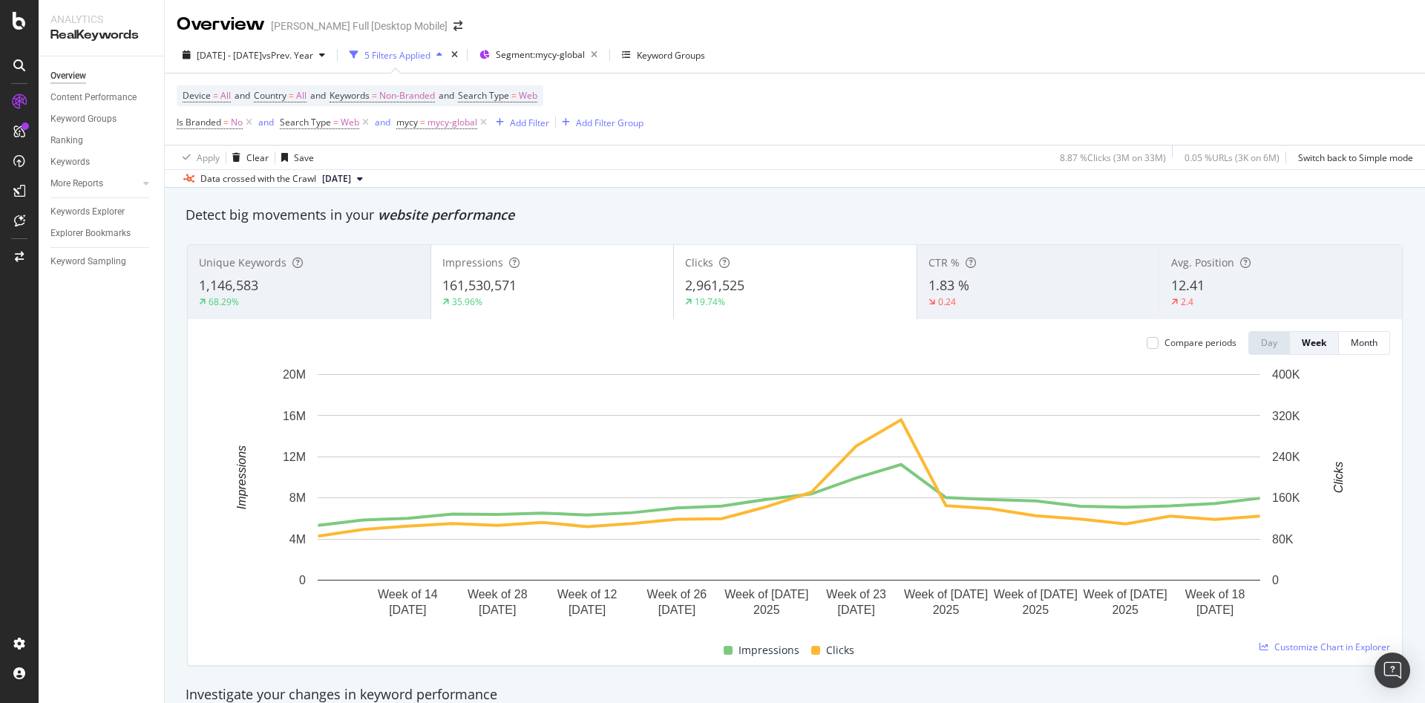
click at [1177, 294] on span "12.41" at bounding box center [1187, 285] width 33 height 18
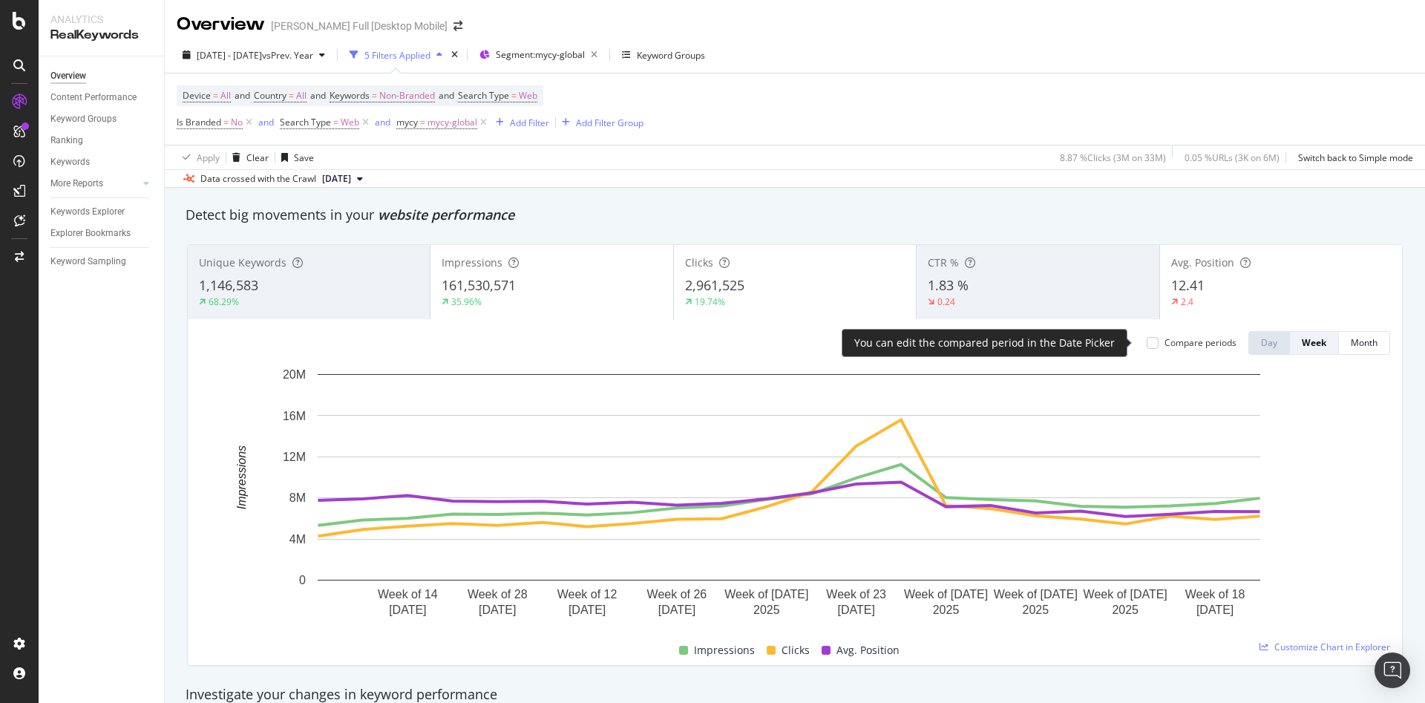
click at [1147, 341] on div "Compare periods" at bounding box center [1192, 342] width 90 height 13
click at [1147, 343] on div at bounding box center [1153, 343] width 12 height 12
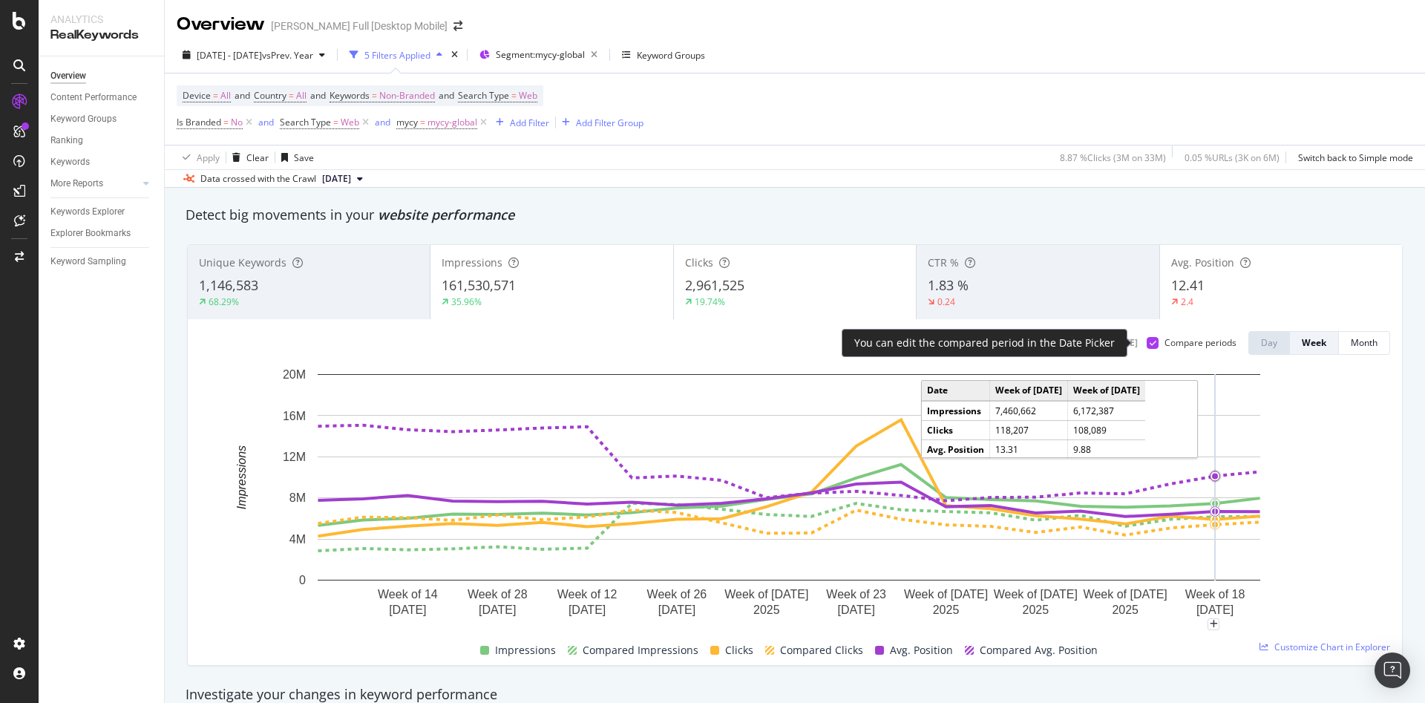
click at [1174, 347] on div "Compare periods" at bounding box center [1201, 342] width 72 height 13
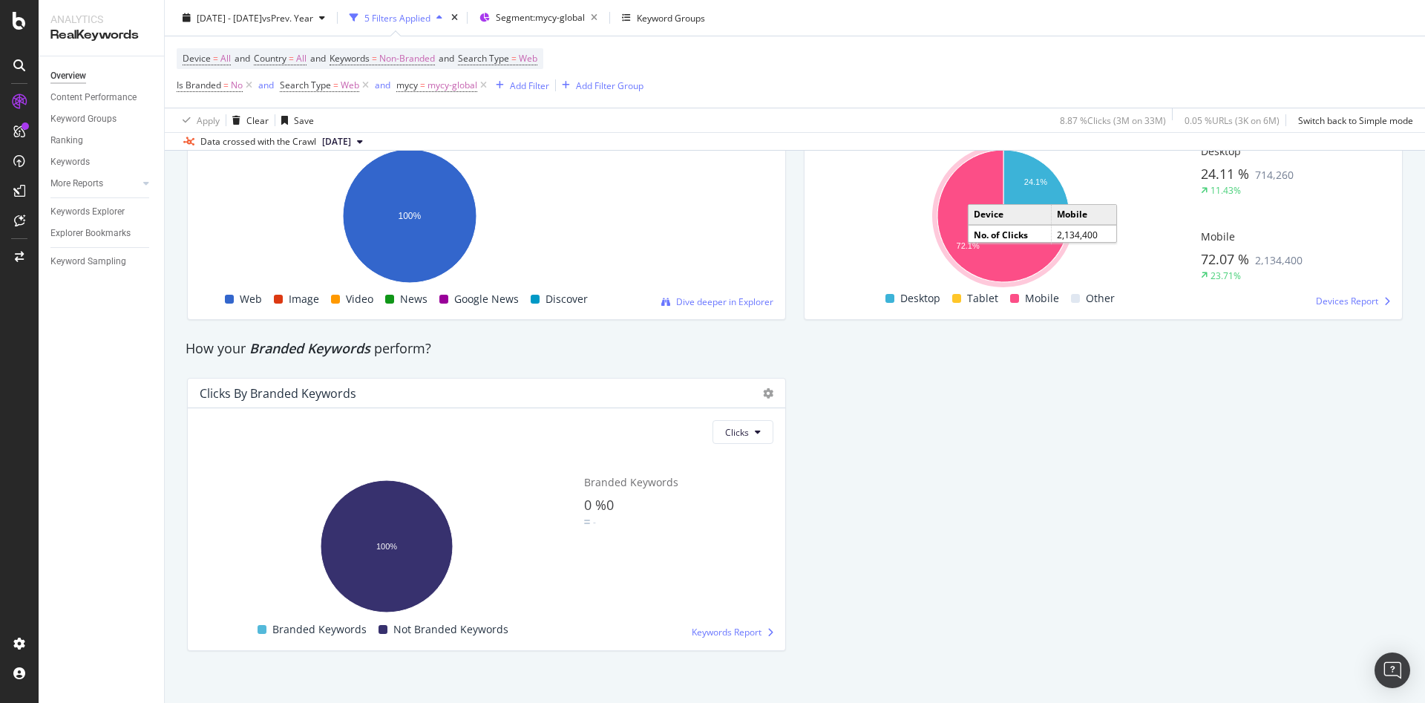
scroll to position [2637, 0]
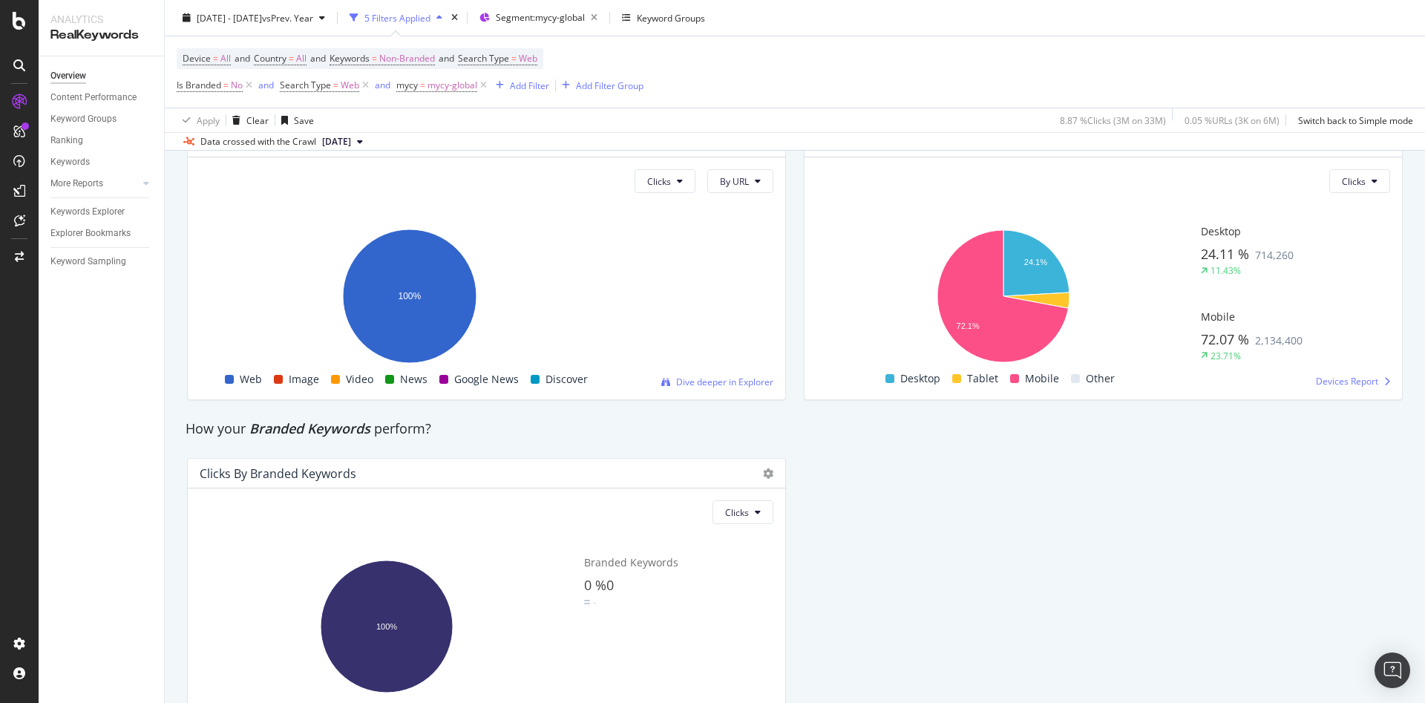
scroll to position [2489, 0]
